Goal: Use online tool/utility: Utilize a website feature to perform a specific function

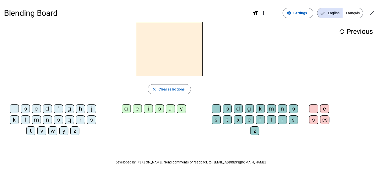
click at [61, 120] on div "p" at bounding box center [58, 119] width 9 height 9
click at [168, 109] on div "u" at bounding box center [170, 108] width 9 height 9
click at [81, 118] on div "r" at bounding box center [80, 119] width 9 height 9
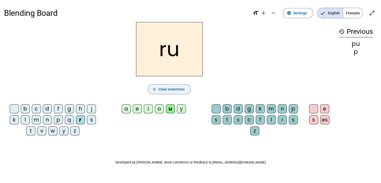
click at [166, 87] on span "Clear selections" at bounding box center [171, 89] width 26 height 6
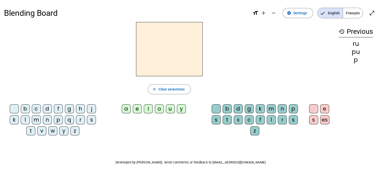
click at [338, 36] on div "history Previous ru pu p" at bounding box center [355, 76] width 42 height 109
click at [340, 32] on mat-icon "history" at bounding box center [341, 32] width 6 height 6
click at [58, 122] on div "p" at bounding box center [58, 119] width 9 height 9
click at [170, 110] on div "u" at bounding box center [170, 108] width 9 height 9
click at [78, 122] on div "r" at bounding box center [80, 119] width 9 height 9
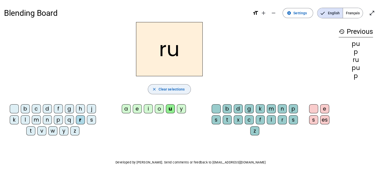
click at [176, 89] on span "Clear selections" at bounding box center [171, 89] width 26 height 6
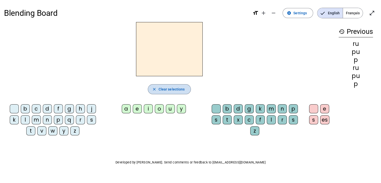
click at [176, 89] on span "Clear selections" at bounding box center [171, 89] width 26 height 6
click at [297, 16] on span at bounding box center [297, 13] width 30 height 12
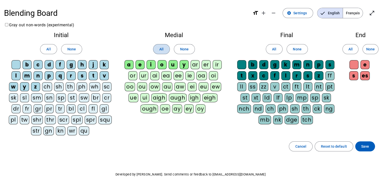
click at [163, 49] on span "All" at bounding box center [161, 49] width 4 height 6
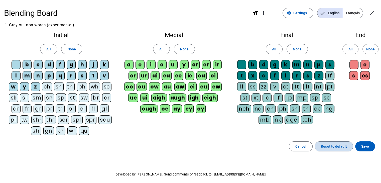
click at [331, 143] on span "Reset to default" at bounding box center [333, 146] width 26 height 6
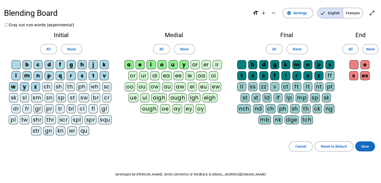
click at [362, 144] on span "Save" at bounding box center [365, 146] width 8 height 6
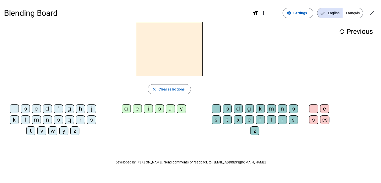
click at [60, 120] on div "p" at bounding box center [58, 119] width 9 height 9
click at [168, 109] on div "u" at bounding box center [170, 108] width 9 height 9
click at [81, 121] on div "r" at bounding box center [80, 119] width 9 height 9
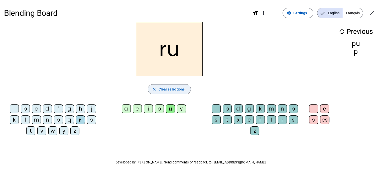
click at [172, 90] on span "Clear selections" at bounding box center [171, 89] width 26 height 6
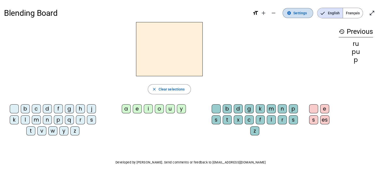
click at [302, 11] on span "Settings" at bounding box center [300, 13] width 14 height 6
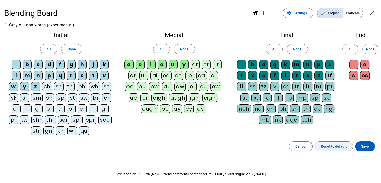
click at [331, 147] on span "Reset to default" at bounding box center [333, 146] width 26 height 6
click at [325, 146] on span "Reset to default" at bounding box center [333, 146] width 26 height 6
click at [367, 144] on span "Save" at bounding box center [365, 146] width 8 height 6
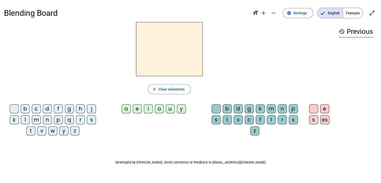
click at [346, 16] on span "Français" at bounding box center [353, 13] width 20 height 10
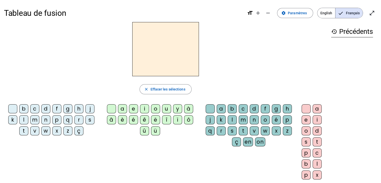
click at [57, 119] on div "p" at bounding box center [56, 119] width 9 height 9
click at [165, 109] on div "u" at bounding box center [166, 108] width 9 height 9
click at [81, 118] on div "r" at bounding box center [78, 119] width 9 height 9
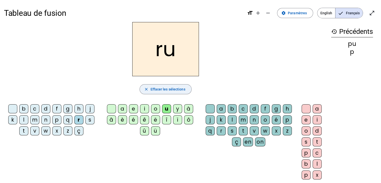
click at [162, 91] on span "Effacer les sélections" at bounding box center [167, 89] width 35 height 6
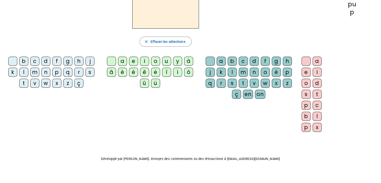
scroll to position [48, 0]
click at [305, 104] on div "p" at bounding box center [305, 105] width 9 height 9
click at [165, 61] on div "u" at bounding box center [166, 61] width 9 height 9
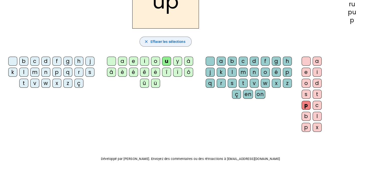
click at [165, 41] on span "Effacer les sélections" at bounding box center [167, 42] width 35 height 6
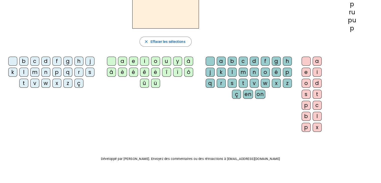
click at [303, 103] on div "p" at bounding box center [305, 105] width 9 height 9
click at [159, 43] on span "Effacer les sélections" at bounding box center [167, 42] width 35 height 6
click at [54, 71] on div "p" at bounding box center [56, 72] width 9 height 9
click at [167, 62] on div "u" at bounding box center [166, 61] width 9 height 9
click at [80, 71] on div "r" at bounding box center [78, 72] width 9 height 9
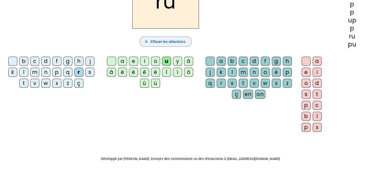
click at [156, 39] on span "Effacer les sélections" at bounding box center [167, 42] width 35 height 6
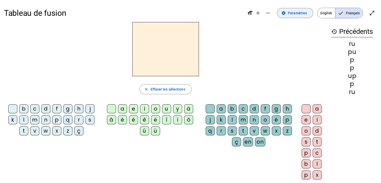
click at [284, 14] on mat-icon "settings" at bounding box center [283, 13] width 5 height 5
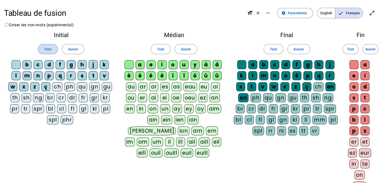
click at [43, 48] on span at bounding box center [47, 49] width 19 height 12
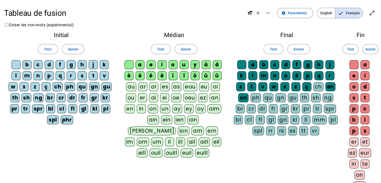
click at [81, 77] on div "s" at bounding box center [82, 75] width 9 height 9
click at [80, 77] on div "s" at bounding box center [82, 75] width 9 height 9
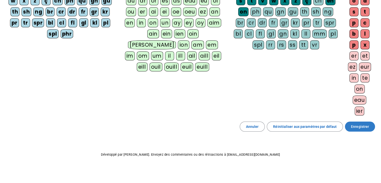
click at [354, 124] on span "Enregistrer" at bounding box center [360, 126] width 18 height 6
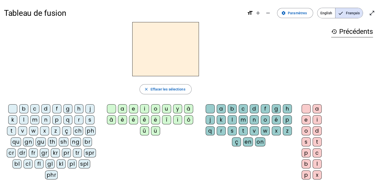
click at [56, 120] on div "p" at bounding box center [56, 119] width 9 height 9
click at [156, 90] on span "Effacer les sélections" at bounding box center [167, 89] width 35 height 6
drag, startPoint x: 288, startPoint y: 120, endPoint x: 272, endPoint y: 117, distance: 16.3
click at [272, 117] on div "é" at bounding box center [275, 119] width 9 height 9
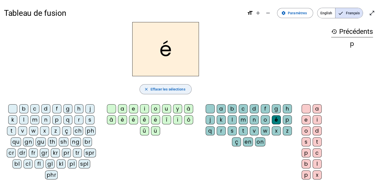
click at [151, 89] on span "Effacer les sélections" at bounding box center [167, 89] width 35 height 6
click at [282, 119] on div "p" at bounding box center [286, 119] width 9 height 9
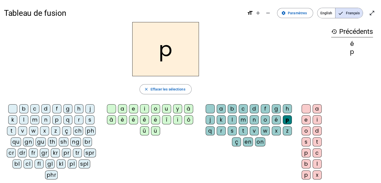
click at [166, 106] on div "u" at bounding box center [166, 108] width 9 height 9
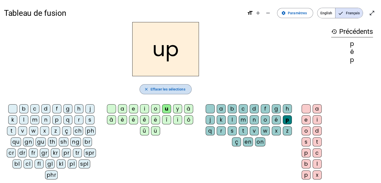
click at [168, 90] on span "Effacer les sélections" at bounding box center [167, 89] width 35 height 6
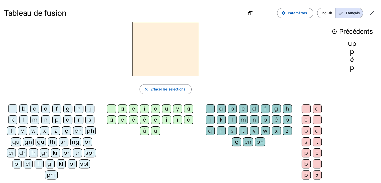
click at [58, 118] on div "p" at bounding box center [56, 119] width 9 height 9
click at [168, 110] on div "u" at bounding box center [166, 108] width 9 height 9
click at [79, 119] on div "r" at bounding box center [78, 119] width 9 height 9
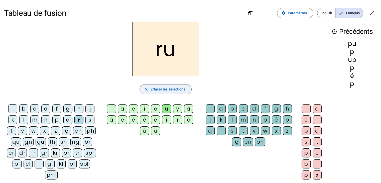
click at [158, 90] on span "Effacer les sélections" at bounding box center [167, 89] width 35 height 6
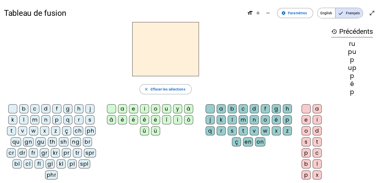
click at [79, 117] on div "r" at bounding box center [78, 119] width 9 height 9
click at [221, 119] on div "k" at bounding box center [220, 119] width 9 height 9
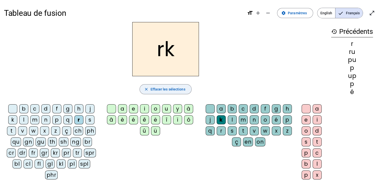
click at [148, 89] on mat-icon "close" at bounding box center [146, 89] width 5 height 5
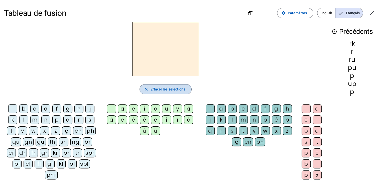
click at [148, 89] on mat-icon "close" at bounding box center [146, 89] width 5 height 5
click at [82, 77] on div "close [PERSON_NAME] les sélections b c d f g h j k l m n p q r s t v w x z ç ch…" at bounding box center [165, 102] width 323 height 161
click at [57, 121] on div "p" at bounding box center [56, 119] width 9 height 9
click at [164, 109] on div "u" at bounding box center [166, 108] width 9 height 9
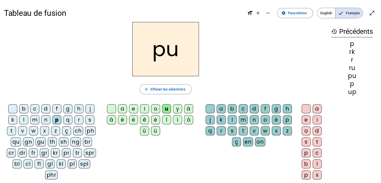
click at [79, 118] on div "r" at bounding box center [78, 119] width 9 height 9
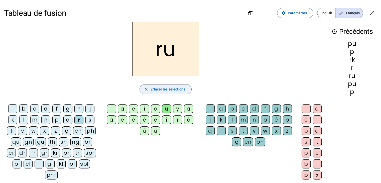
click at [162, 87] on span "Effacer les sélections" at bounding box center [167, 89] width 35 height 6
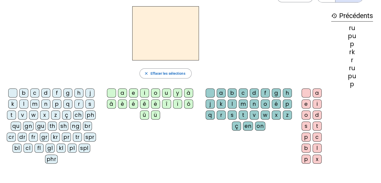
scroll to position [9, 0]
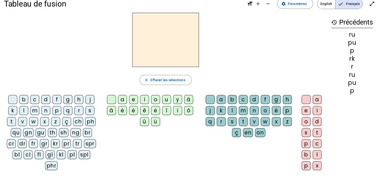
click at [56, 107] on div "p" at bounding box center [56, 110] width 9 height 9
click at [165, 98] on div "u" at bounding box center [166, 99] width 9 height 9
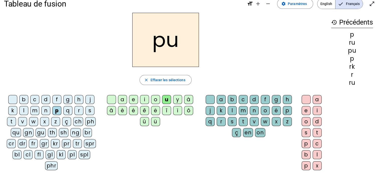
click at [221, 119] on div "r" at bounding box center [220, 121] width 9 height 9
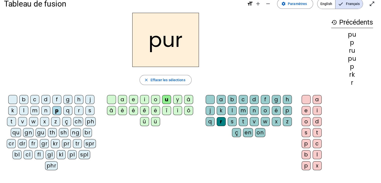
click at [45, 100] on div "d" at bounding box center [45, 99] width 9 height 9
click at [209, 99] on div at bounding box center [209, 99] width 9 height 9
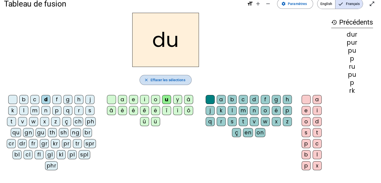
click at [166, 79] on span "Effacer les sélections" at bounding box center [167, 80] width 35 height 6
